Goal: Obtain resource: Obtain resource

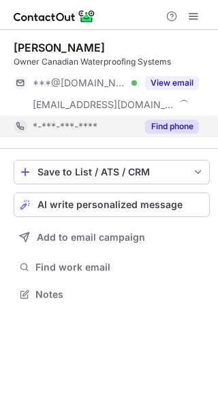
scroll to position [285, 218]
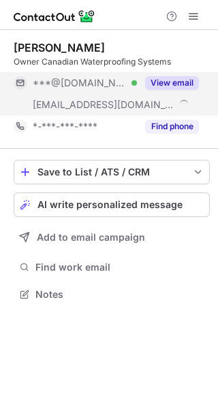
click at [167, 80] on button "View email" at bounding box center [172, 83] width 54 height 14
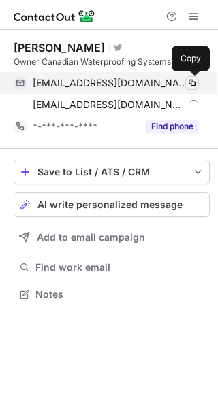
click at [190, 83] on span at bounding box center [191, 83] width 11 height 11
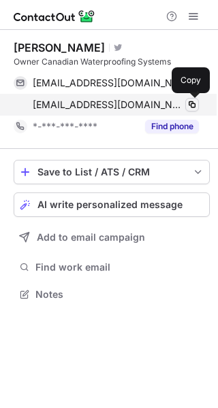
click at [191, 106] on span at bounding box center [191, 104] width 11 height 11
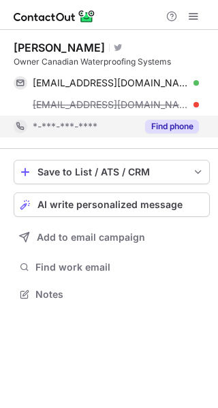
click at [169, 130] on button "Find phone" at bounding box center [172, 127] width 54 height 14
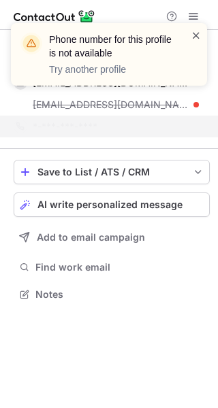
click at [197, 37] on span at bounding box center [196, 36] width 11 height 14
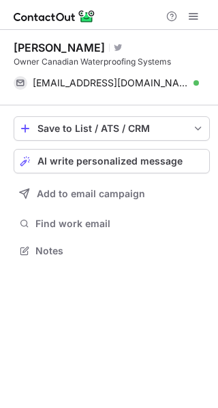
scroll to position [242, 218]
